Goal: Check status: Check status

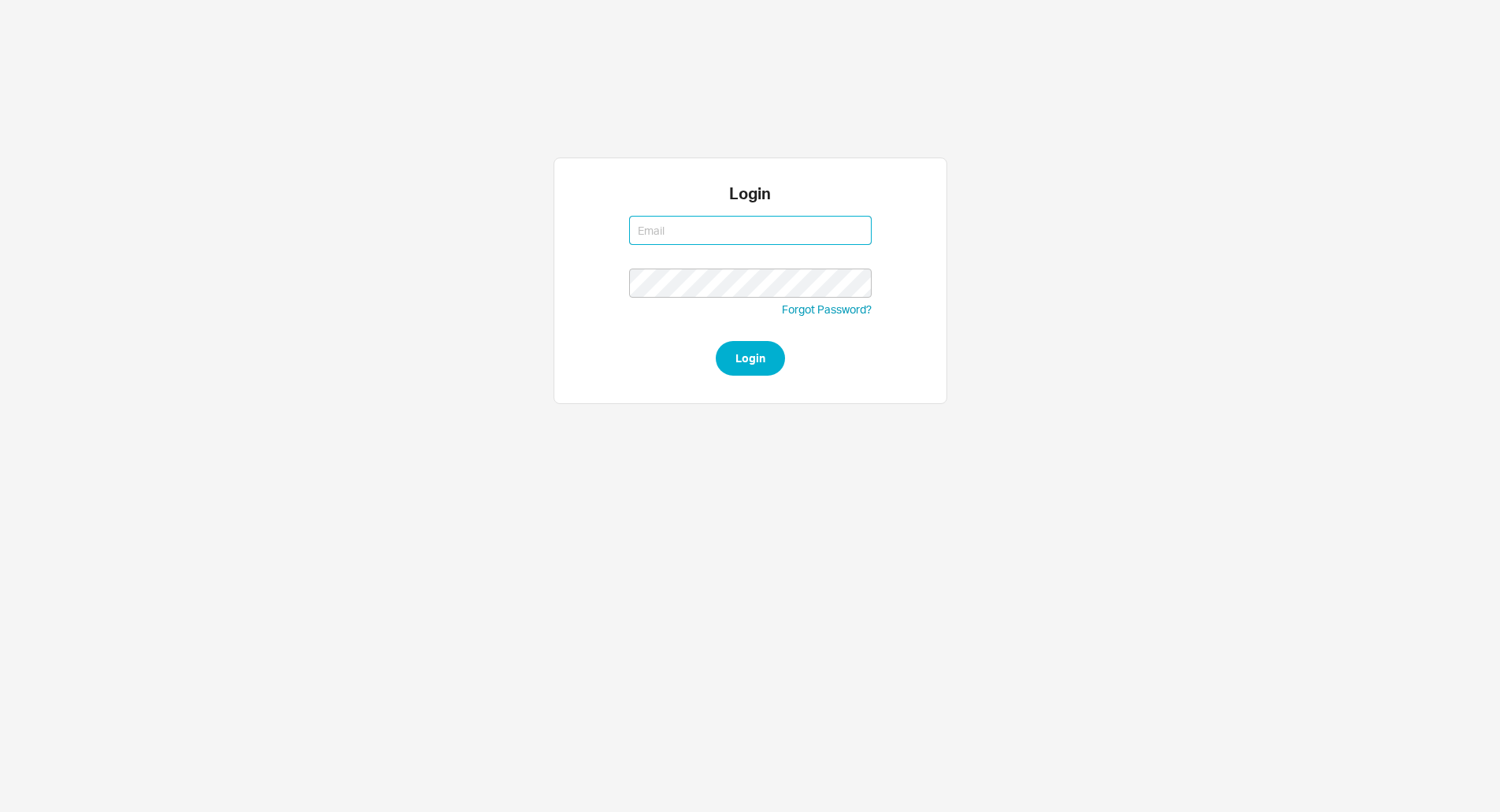
type input "[PERSON_NAME][EMAIL_ADDRESS][DOMAIN_NAME]"
click at [716, 340] on button "Login" at bounding box center [751, 357] width 70 height 35
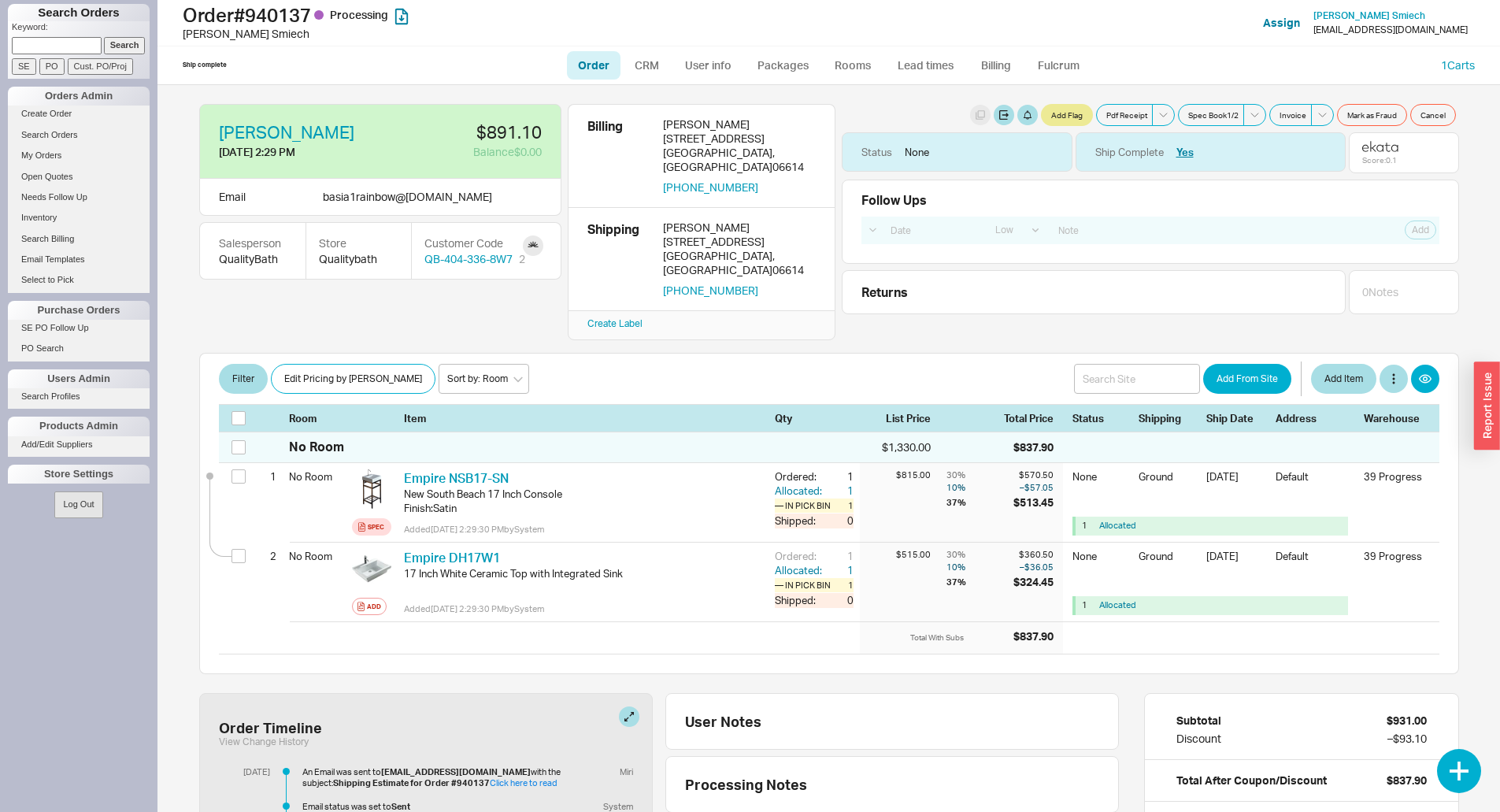
select select "LOW"
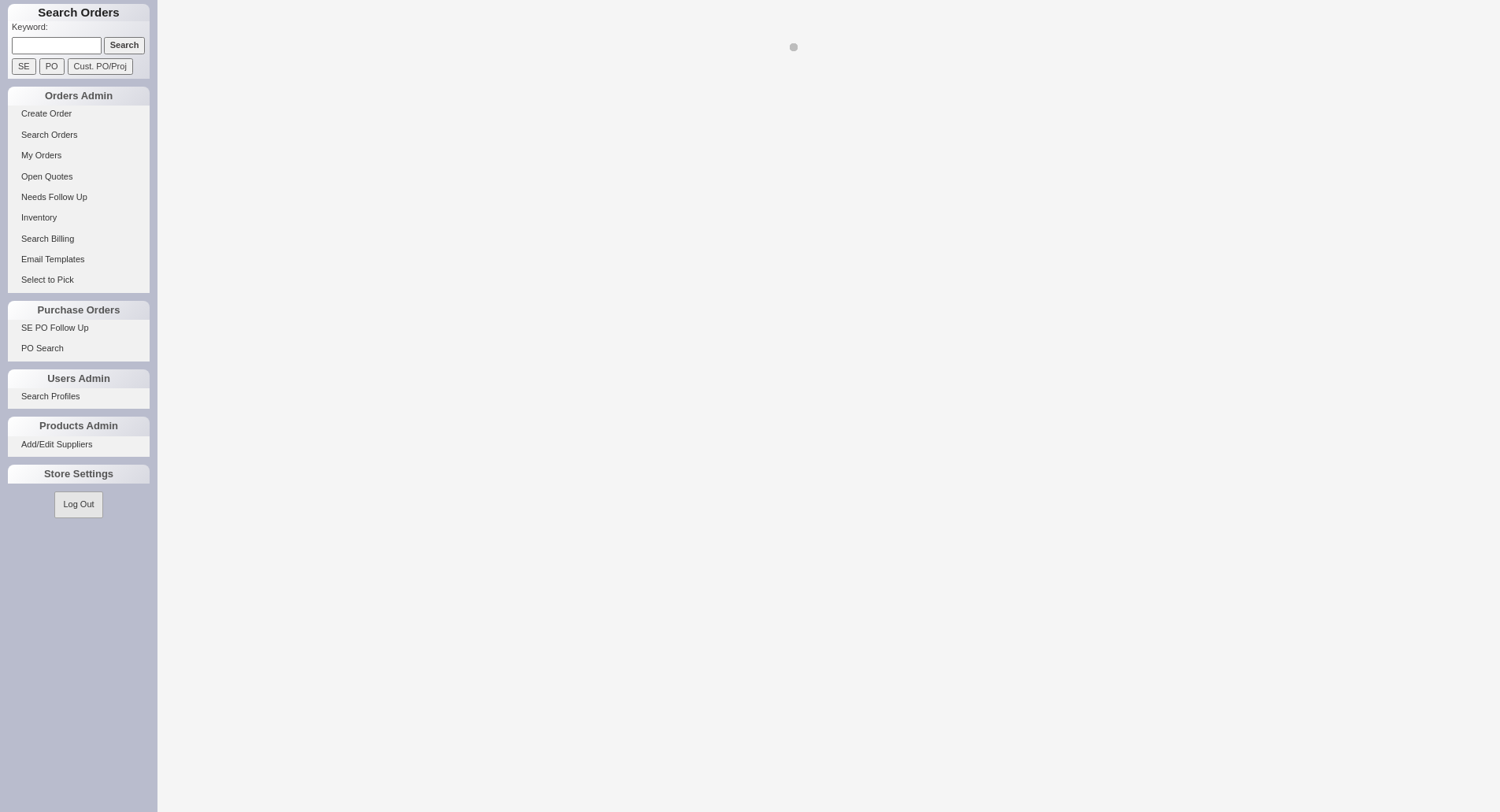
select select "LOW"
